Goal: Information Seeking & Learning: Learn about a topic

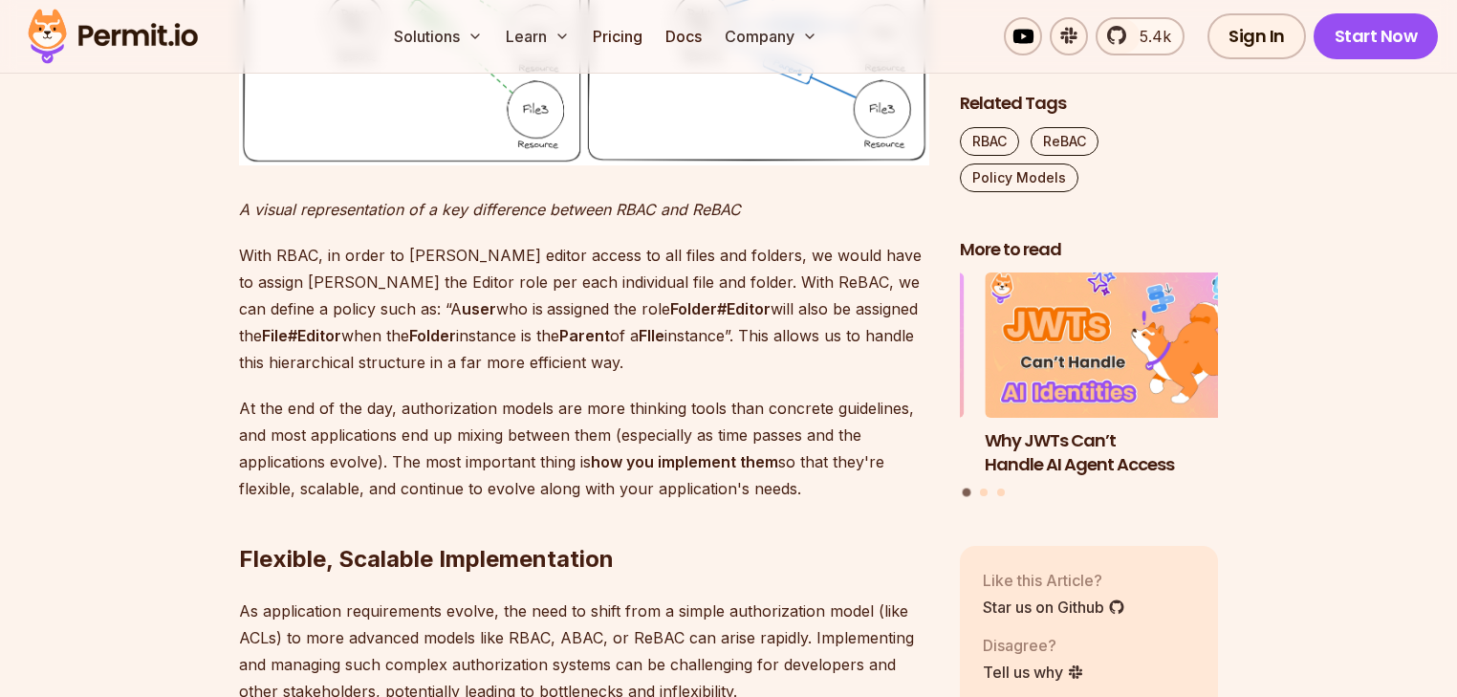
scroll to position [6254, 0]
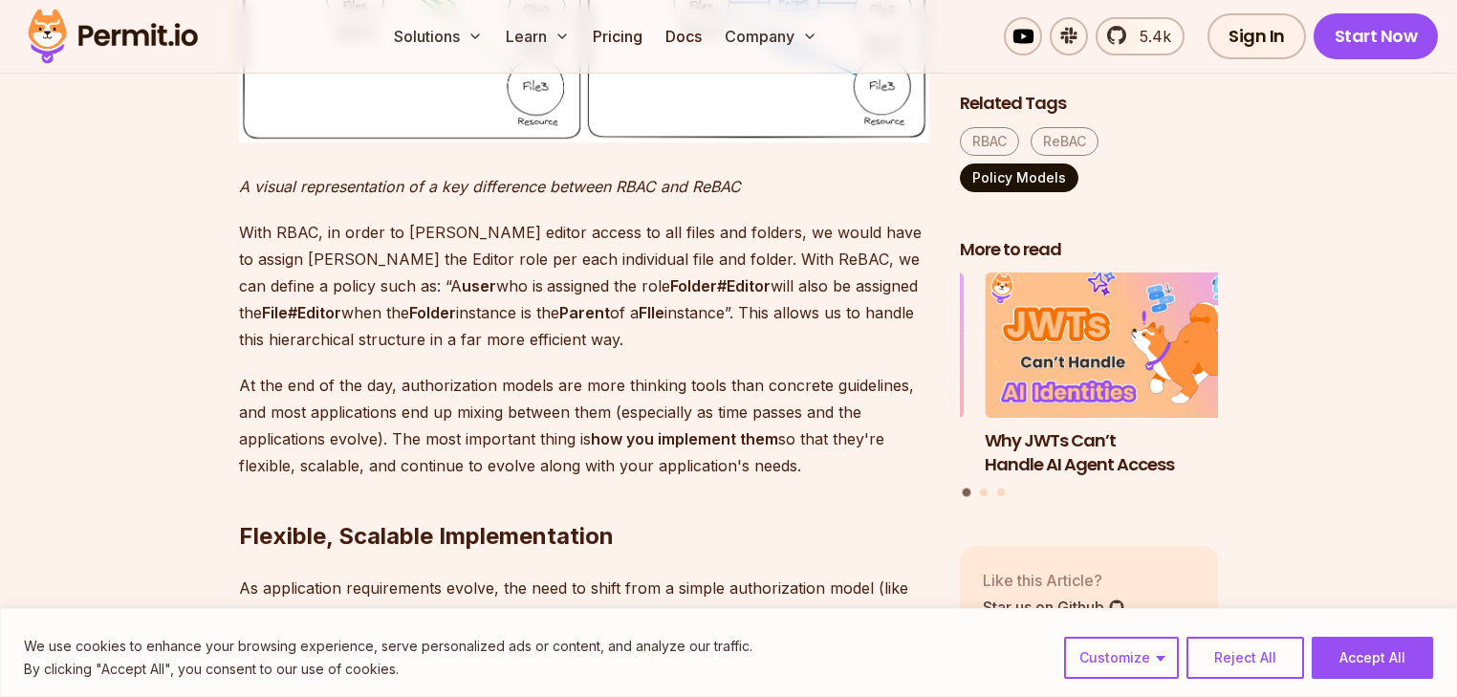
click at [1017, 172] on link "Policy Models" at bounding box center [1019, 178] width 119 height 29
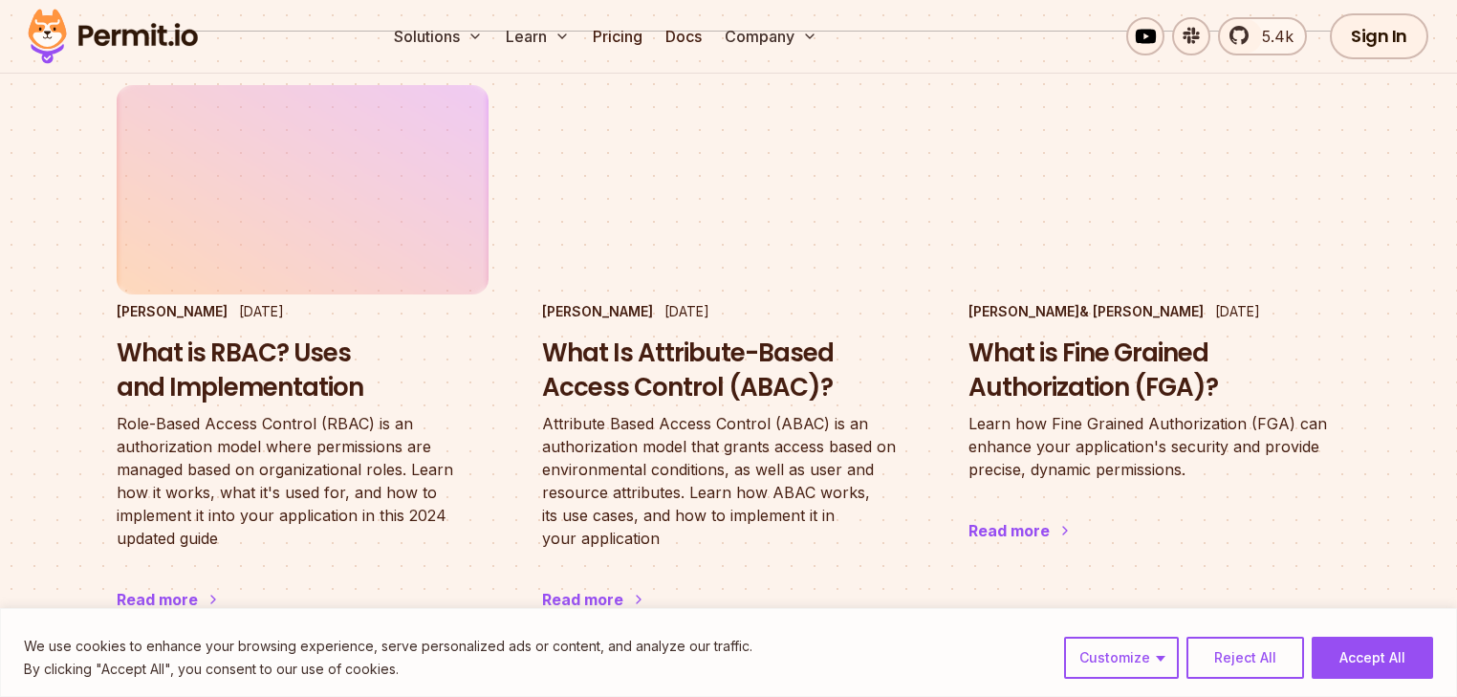
scroll to position [230, 0]
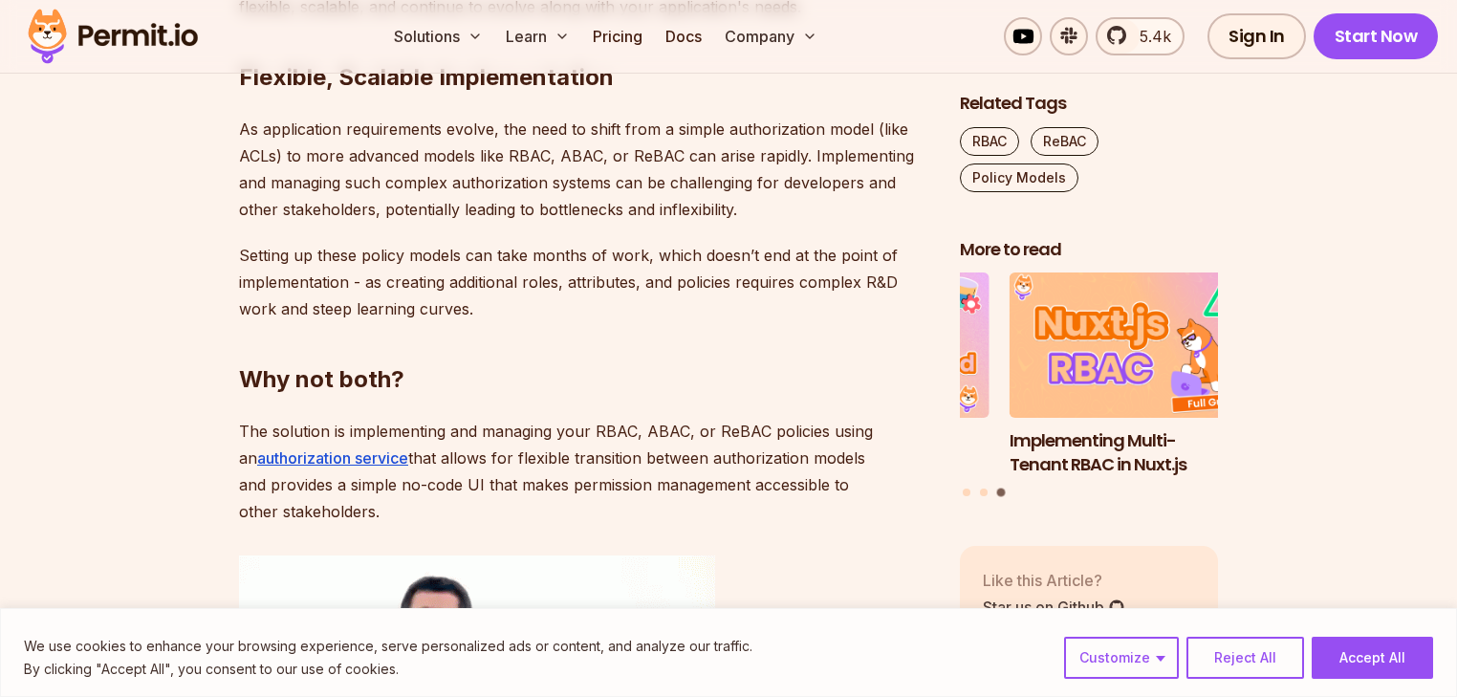
scroll to position [6484, 0]
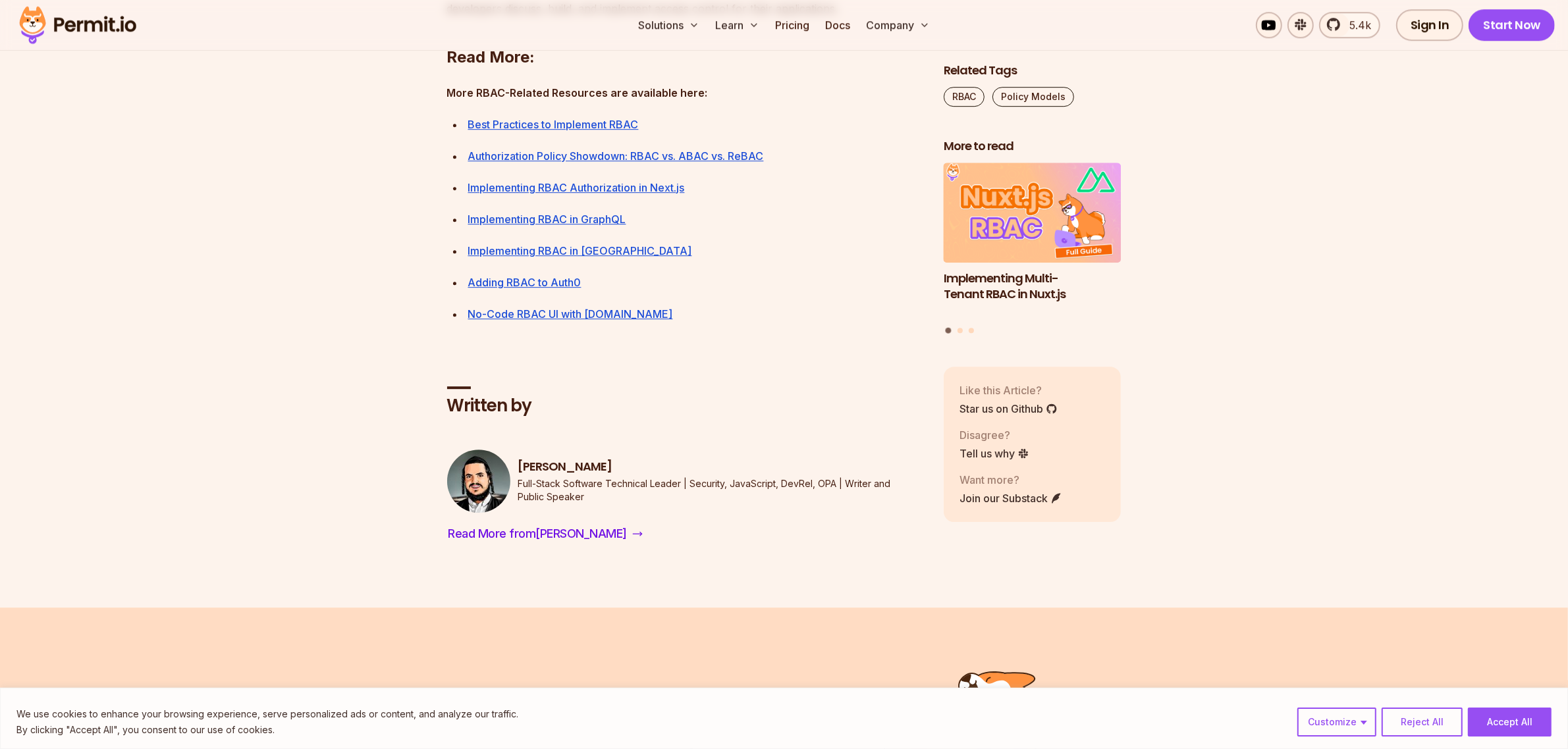
scroll to position [4760, 0]
